Goal: Task Accomplishment & Management: Manage account settings

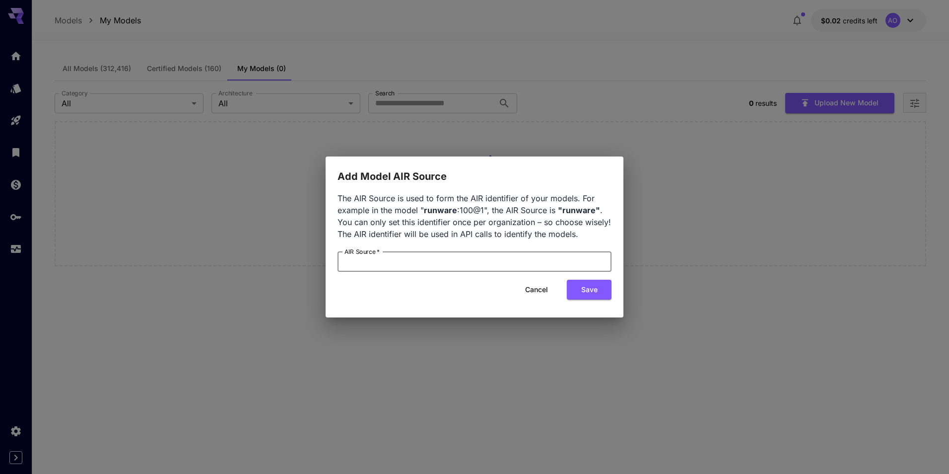
click at [554, 255] on input "AIR Source   *" at bounding box center [475, 262] width 274 height 20
paste input "*******"
type input "*******"
click at [605, 288] on button "Save" at bounding box center [589, 290] width 45 height 20
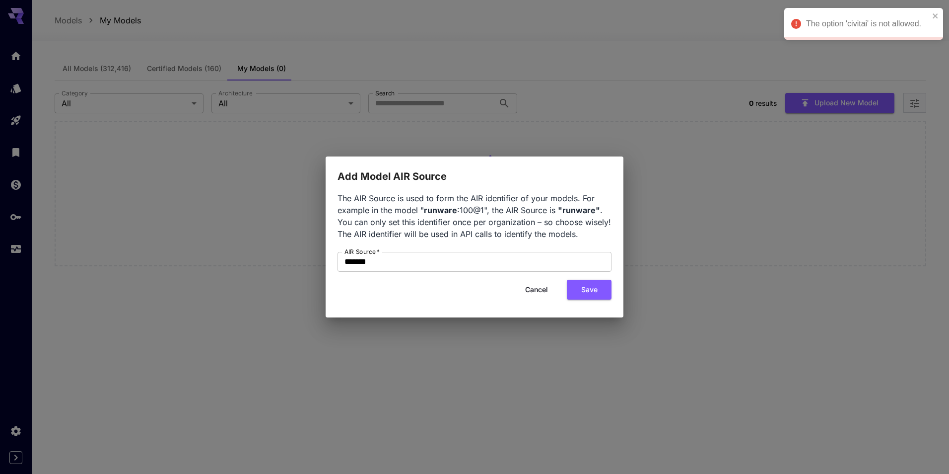
click at [551, 289] on button "Cancel" at bounding box center [536, 290] width 45 height 20
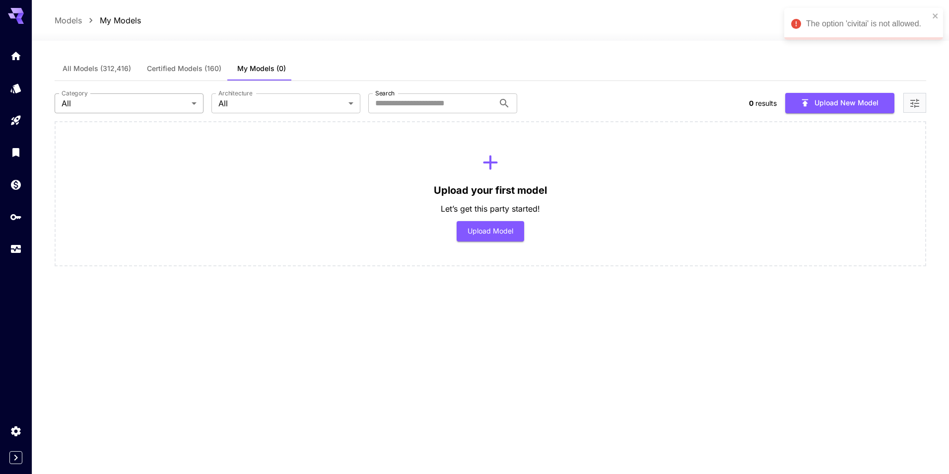
click at [161, 101] on body "The option 'civitai' is not allowed. Models My Models $0.02 credits left AO All…" at bounding box center [474, 237] width 949 height 474
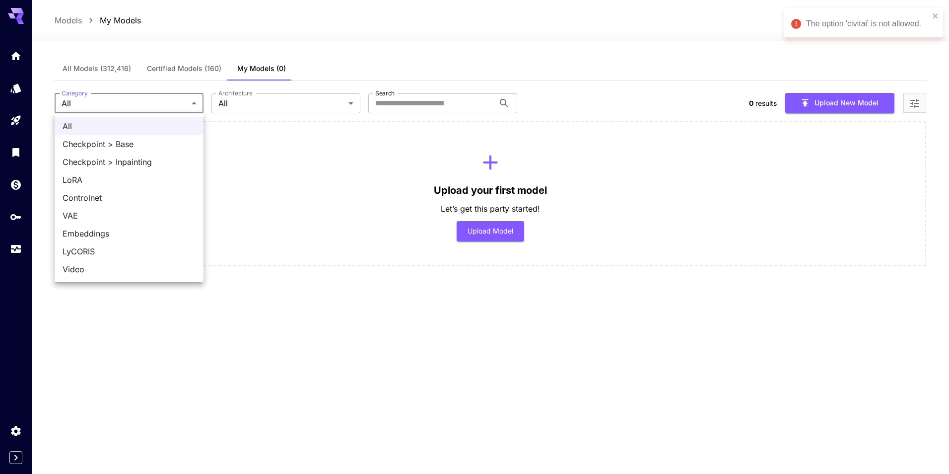
click at [294, 112] on div at bounding box center [474, 237] width 949 height 474
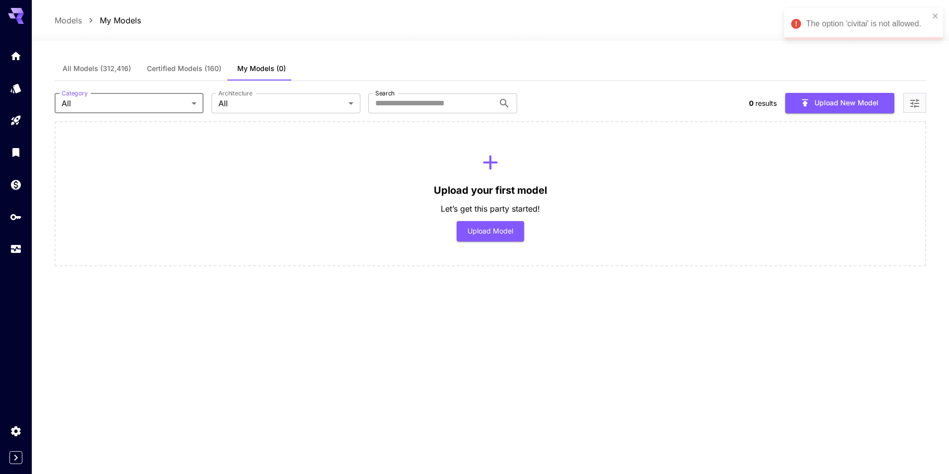
click at [297, 107] on div "All Checkpoint > Base Checkpoint > Inpainting LoRA Controlnet VAE Embeddings Ly…" at bounding box center [474, 237] width 949 height 474
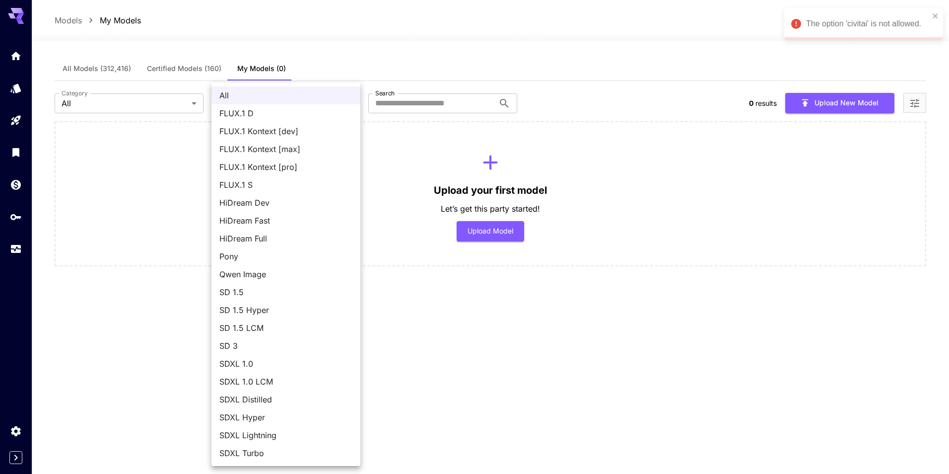
click at [347, 105] on body "The option 'civitai' is not allowed. Models My Models $0.02 credits left AO All…" at bounding box center [474, 237] width 949 height 474
click at [418, 302] on div at bounding box center [474, 237] width 949 height 474
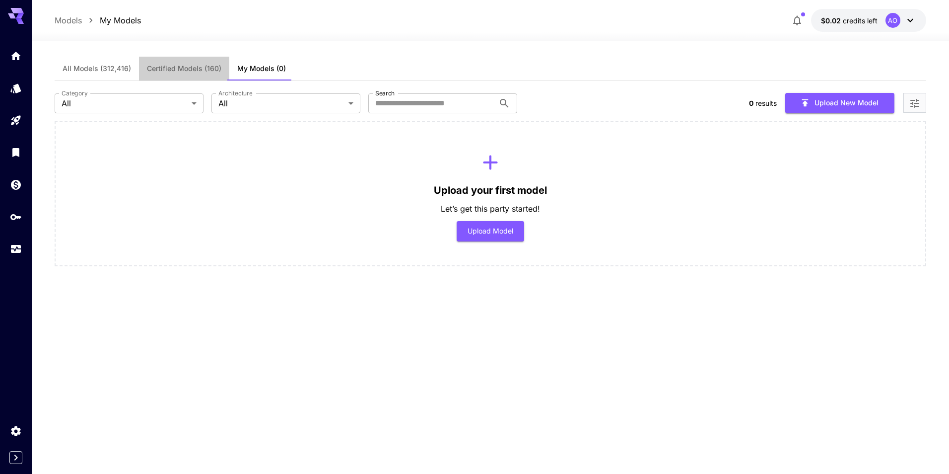
click at [189, 65] on span "Certified Models (160)" at bounding box center [184, 68] width 74 height 9
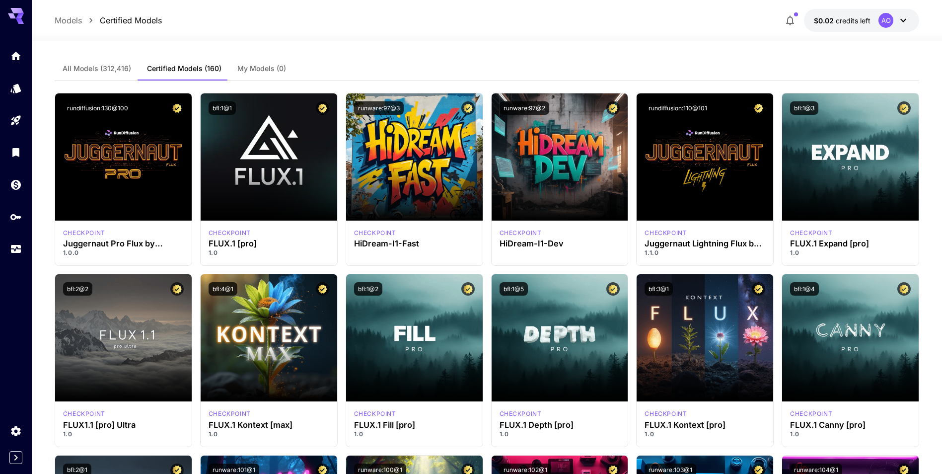
click at [73, 65] on span "All Models (312,416)" at bounding box center [97, 68] width 69 height 9
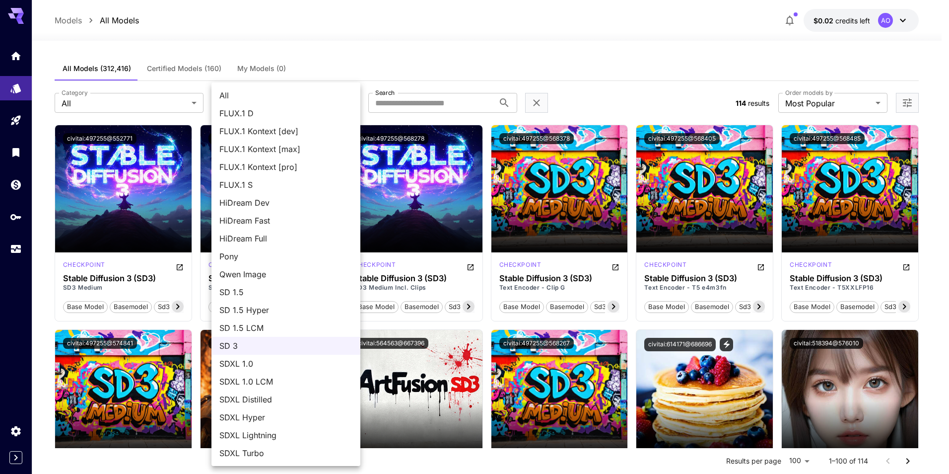
click at [602, 86] on div at bounding box center [474, 237] width 949 height 474
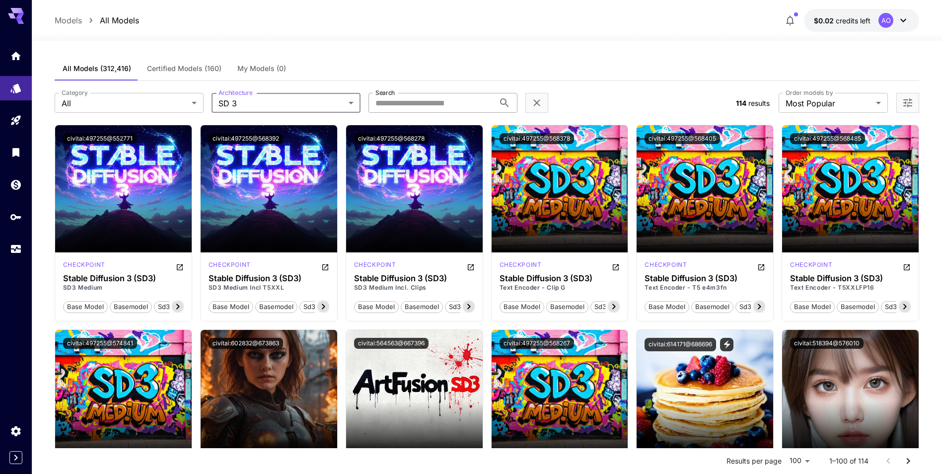
click at [462, 104] on input "Search" at bounding box center [431, 103] width 126 height 20
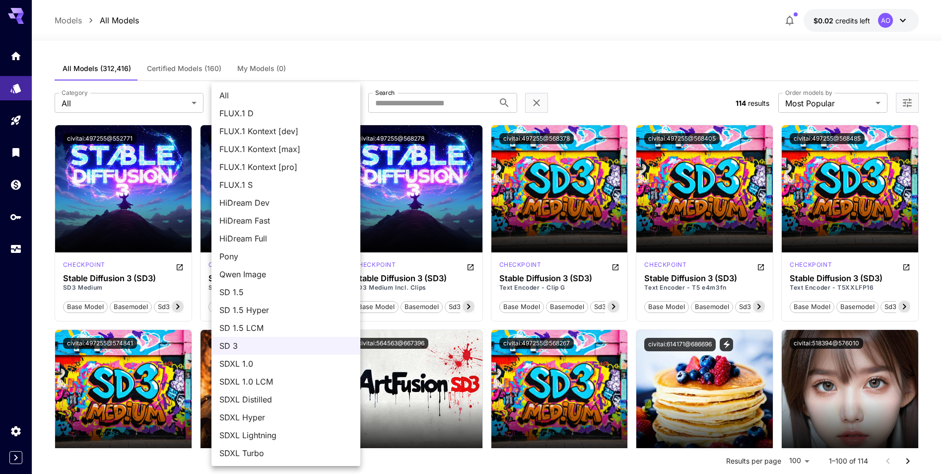
click at [275, 93] on span "All" at bounding box center [285, 95] width 133 height 12
type input "***"
